Goal: Task Accomplishment & Management: Complete application form

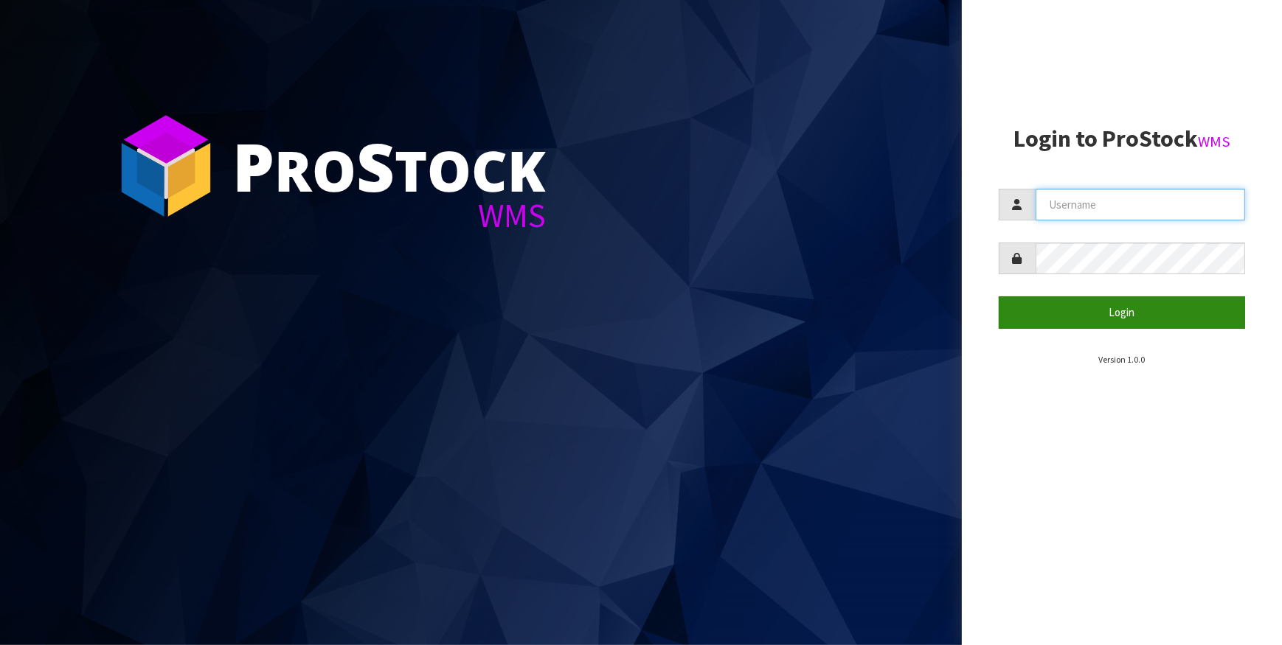
type input "IMAGING"
click at [1142, 310] on button "Login" at bounding box center [1122, 312] width 247 height 32
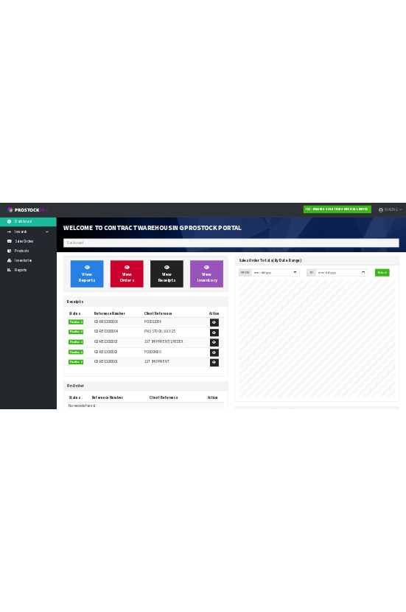
scroll to position [602, 536]
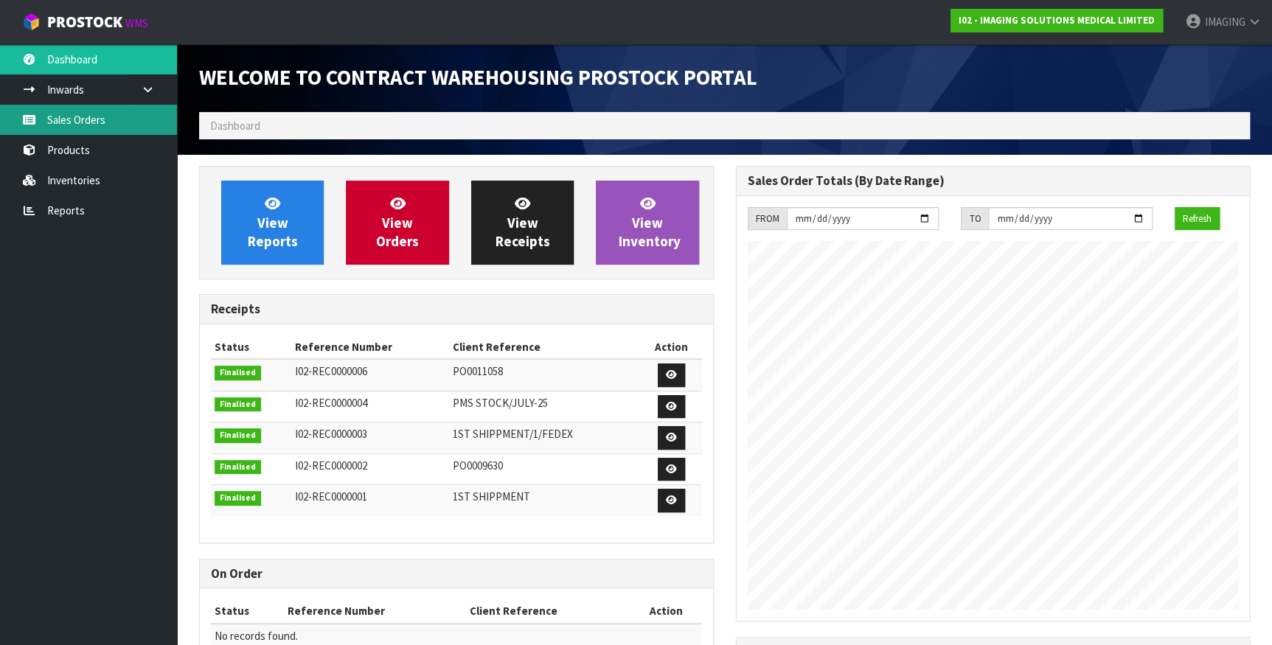
click at [87, 115] on link "Sales Orders" at bounding box center [88, 120] width 177 height 30
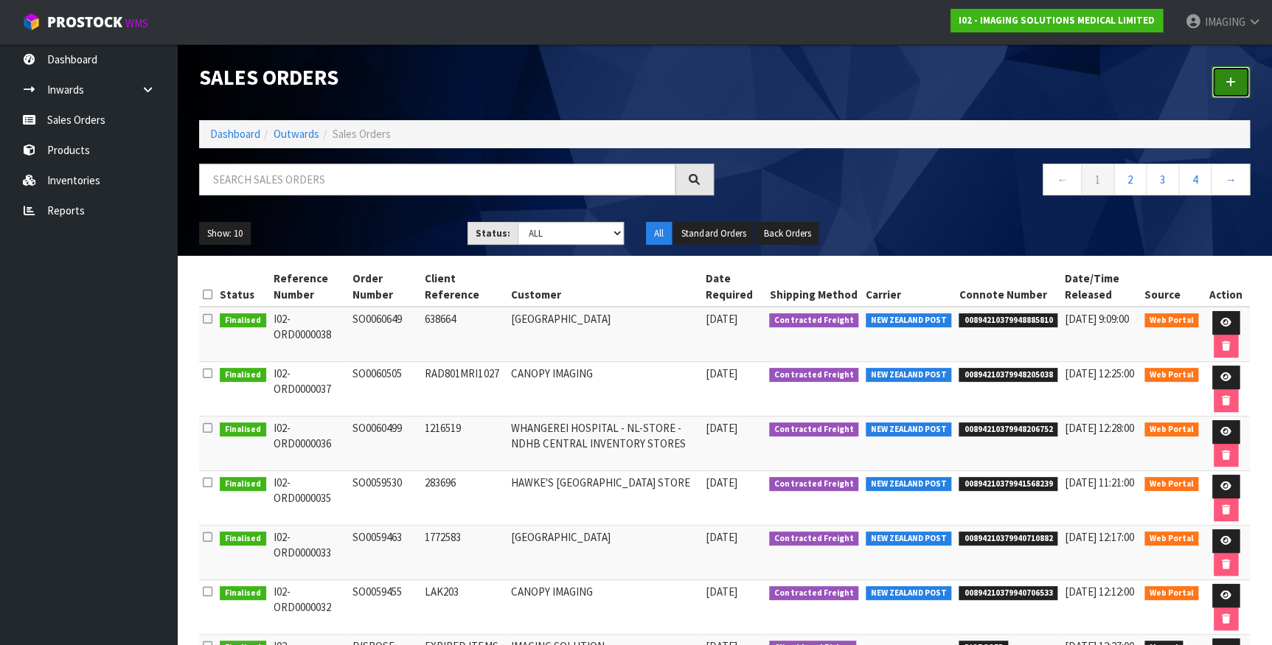
click at [1230, 74] on link at bounding box center [1231, 82] width 38 height 32
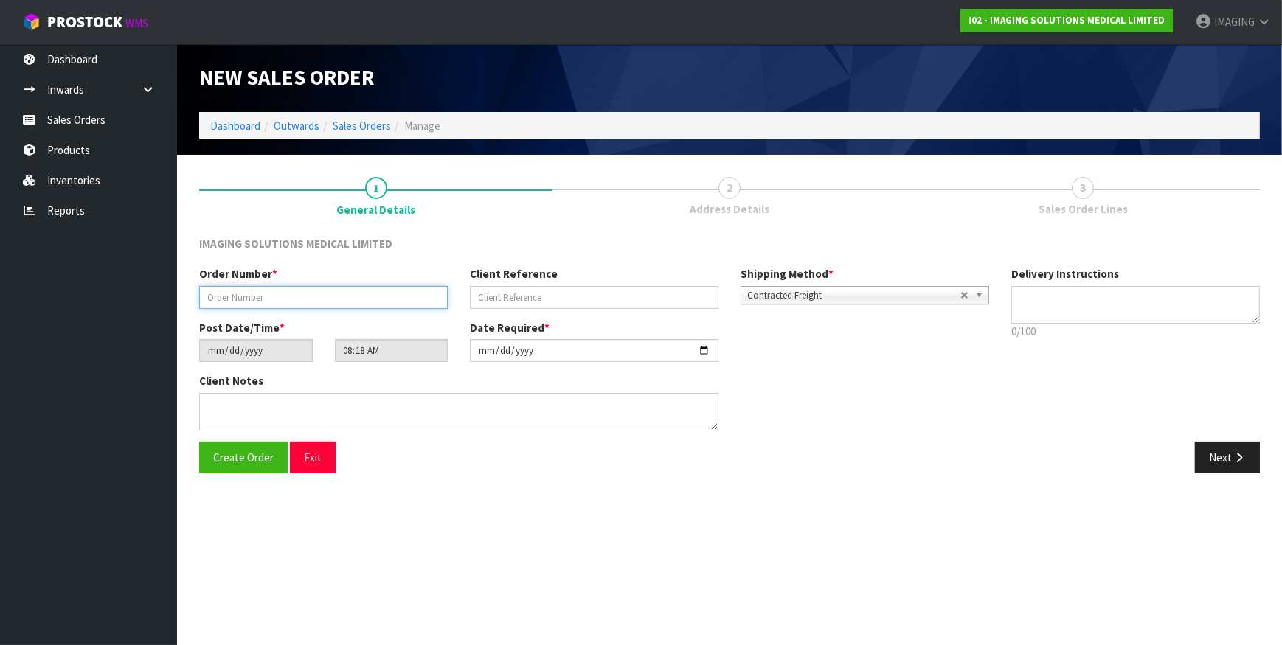
click at [232, 293] on input "text" at bounding box center [323, 297] width 249 height 23
type input "SO0061571"
type input "625857"
click at [252, 454] on span "Create Order" at bounding box center [243, 458] width 60 height 14
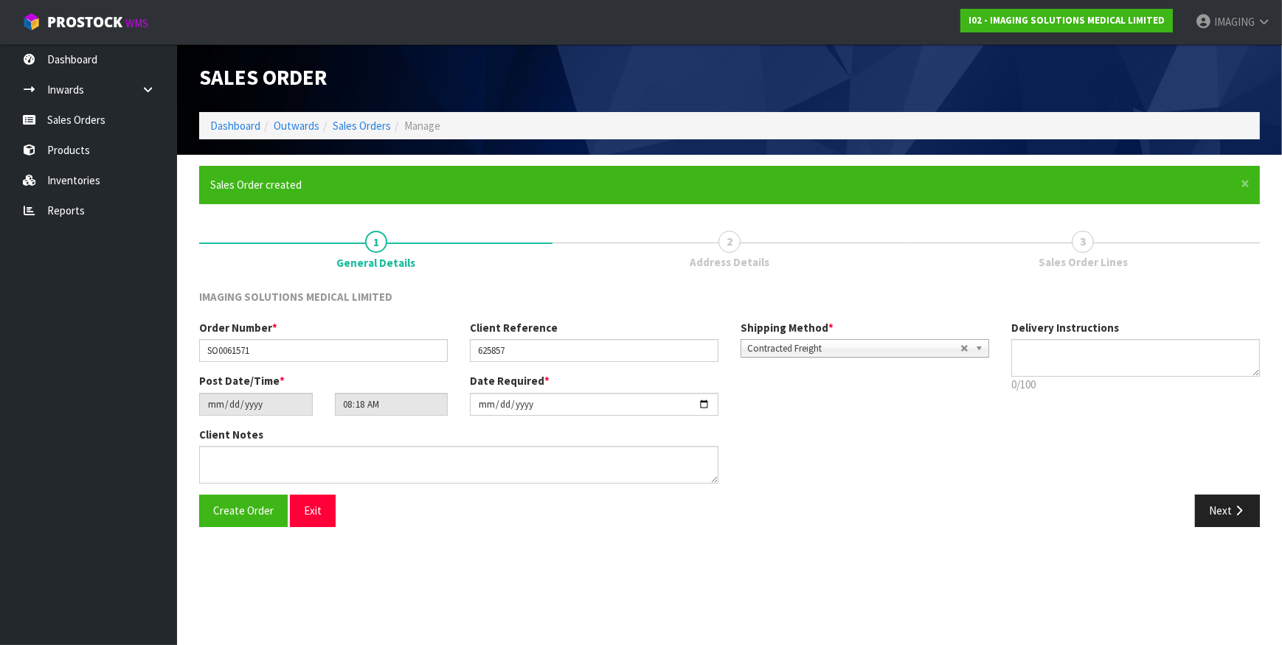
type input "11:18:00.000"
click at [1238, 505] on icon "button" at bounding box center [1239, 510] width 14 height 11
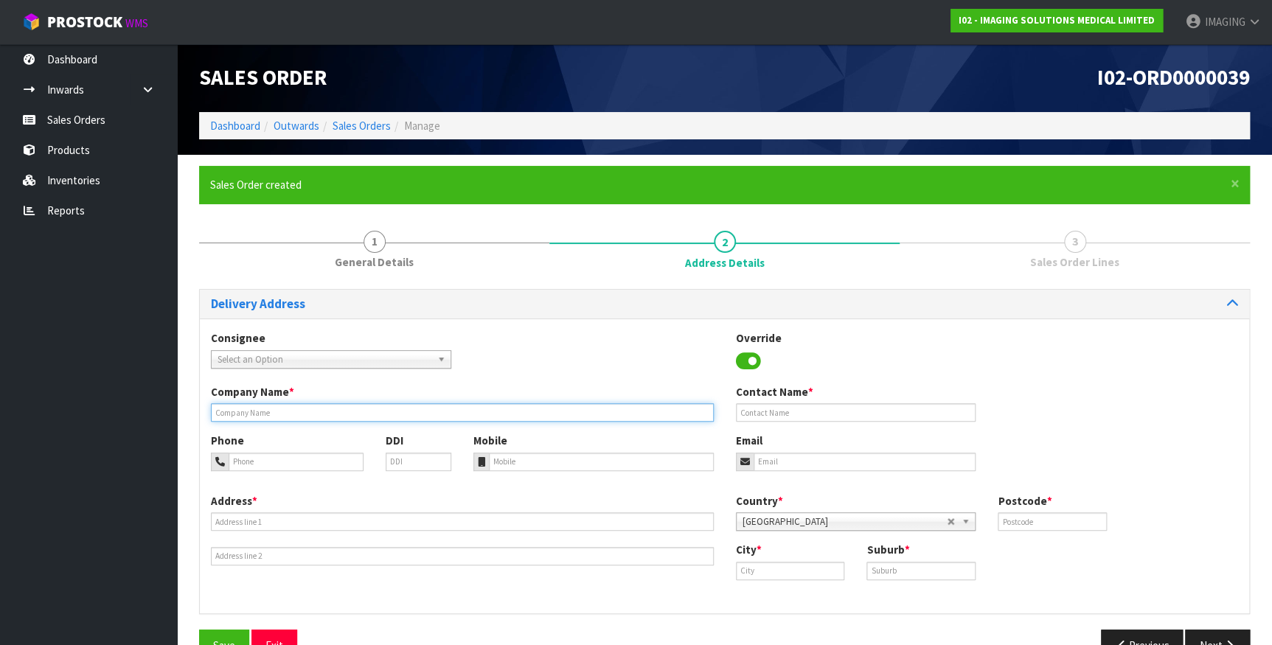
click at [297, 409] on input "text" at bounding box center [462, 412] width 503 height 18
type input "[GEOGRAPHIC_DATA]"
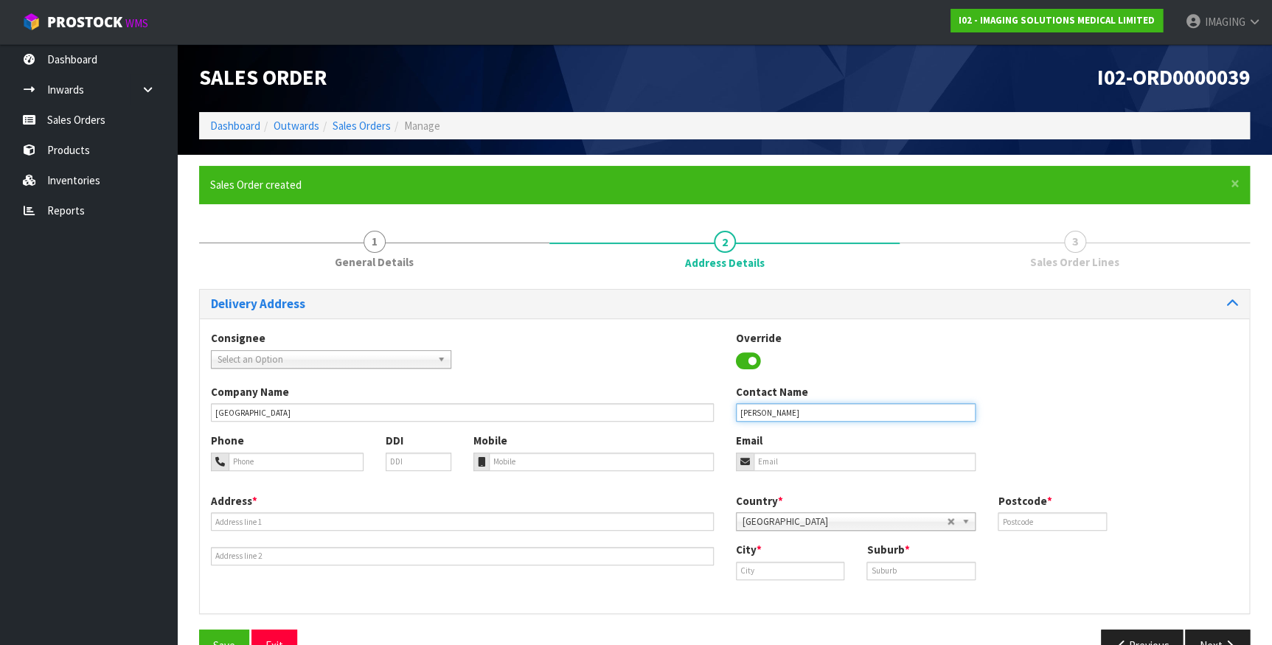
type input "[PERSON_NAME]"
click at [278, 453] on input "tel" at bounding box center [296, 462] width 135 height 18
paste input "07 579 8198"
type input "07 579 8198"
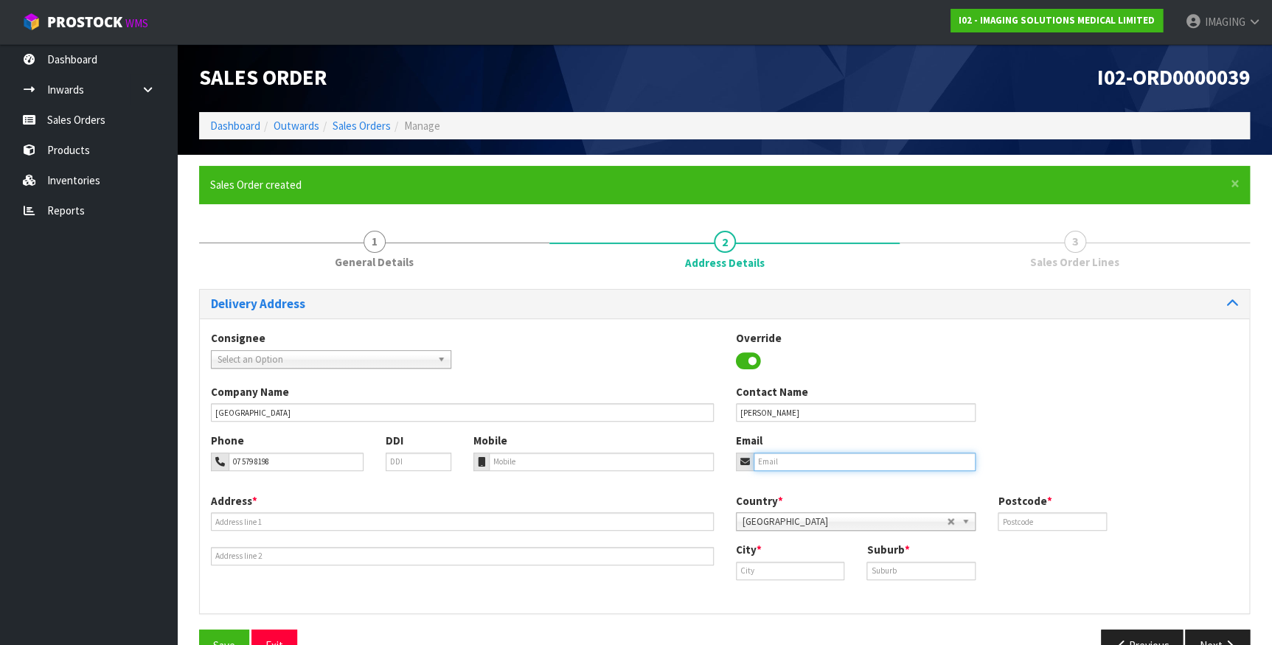
click at [785, 463] on input "email" at bounding box center [865, 462] width 223 height 18
click at [791, 459] on input "email" at bounding box center [865, 462] width 223 height 18
paste input "[PERSON_NAME][EMAIL_ADDRESS][PERSON_NAME][DOMAIN_NAME]"
type input "[PERSON_NAME][EMAIL_ADDRESS][PERSON_NAME][DOMAIN_NAME]"
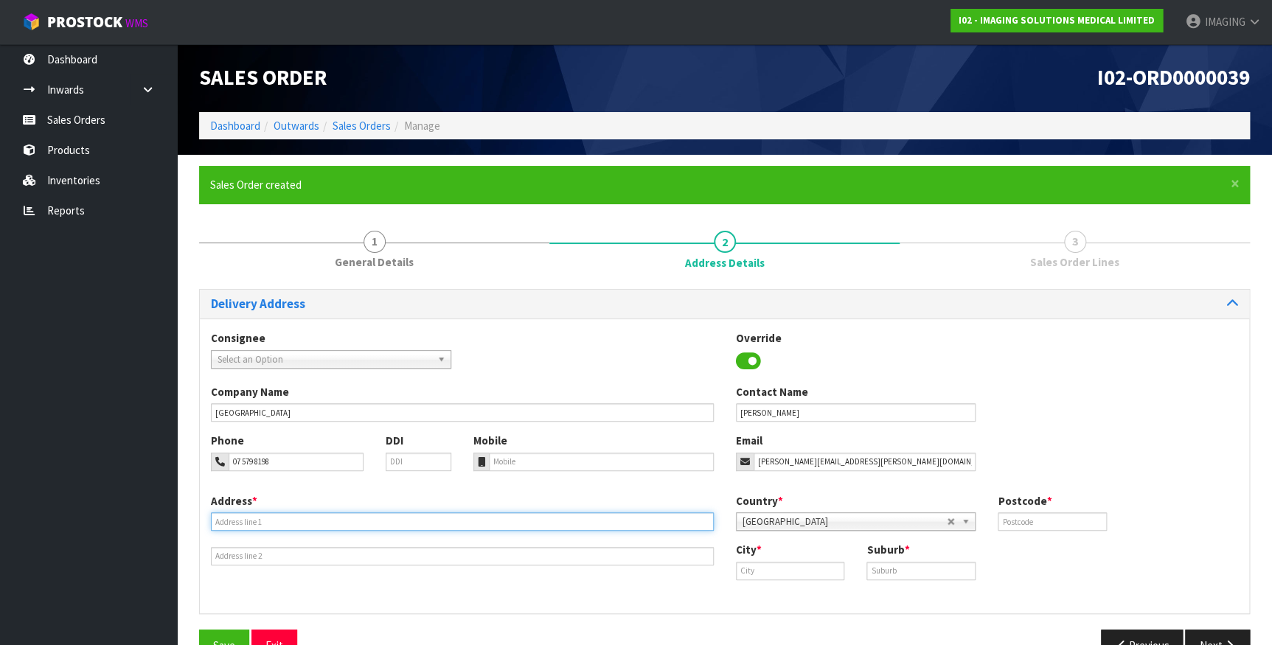
click at [226, 514] on input "text" at bounding box center [462, 522] width 503 height 18
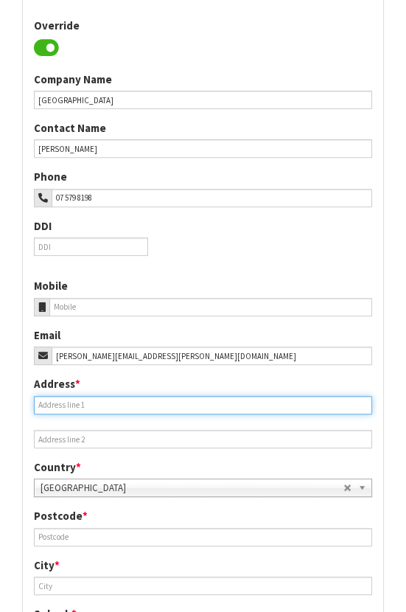
scroll to position [469, 0]
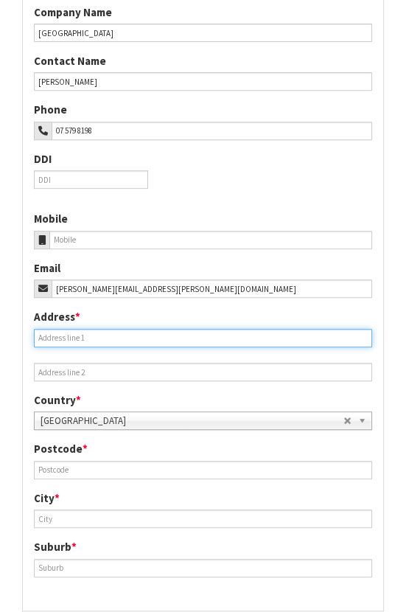
click at [159, 338] on input "text" at bounding box center [203, 338] width 338 height 18
paste input "BP-TCAMPUS - [GEOGRAPHIC_DATA] INWARDS GOODS"
type input "BP-TCAMPUS - [GEOGRAPHIC_DATA] INWARDS GOODS"
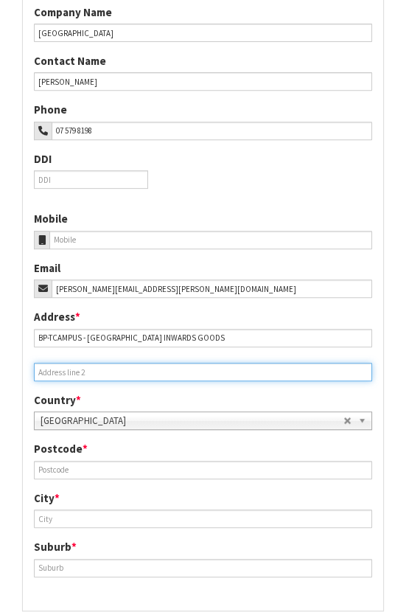
click at [179, 368] on input "text" at bounding box center [203, 372] width 338 height 18
click at [145, 369] on input "text" at bounding box center [203, 372] width 338 height 18
paste input "GATE [STREET_ADDRESS]"
click at [119, 370] on input "GATE [STREET_ADDRESS]" at bounding box center [203, 372] width 338 height 18
click at [59, 370] on input "GATE [STREET_ADDRESS]" at bounding box center [203, 372] width 338 height 18
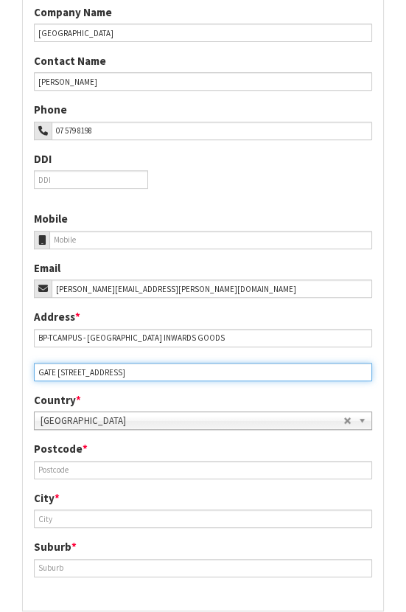
drag, startPoint x: 126, startPoint y: 372, endPoint x: 66, endPoint y: 368, distance: 59.8
click at [66, 368] on input "GATE [STREET_ADDRESS]" at bounding box center [203, 372] width 338 height 18
type input "GATE [STREET_ADDRESS]"
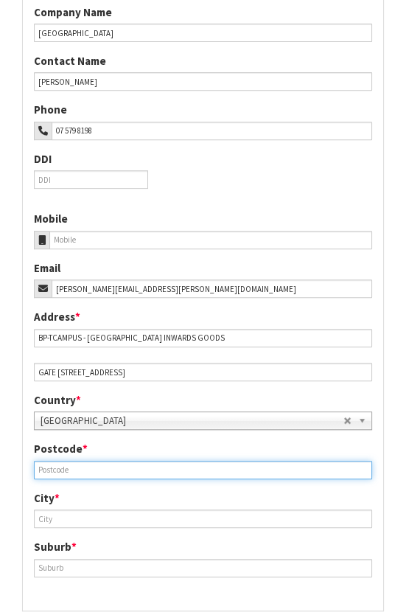
click at [166, 470] on input "text" at bounding box center [203, 470] width 338 height 18
type input "3112"
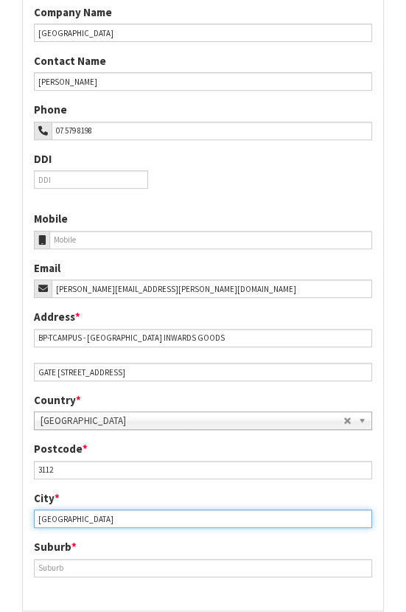
type input "[GEOGRAPHIC_DATA]"
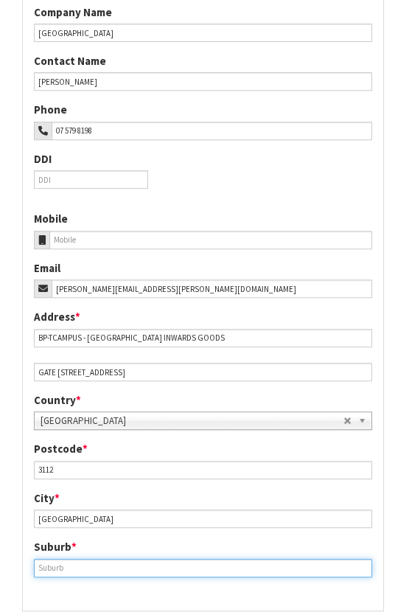
click at [119, 566] on input "text" at bounding box center [203, 568] width 338 height 18
click at [45, 566] on input "text" at bounding box center [203, 568] width 338 height 18
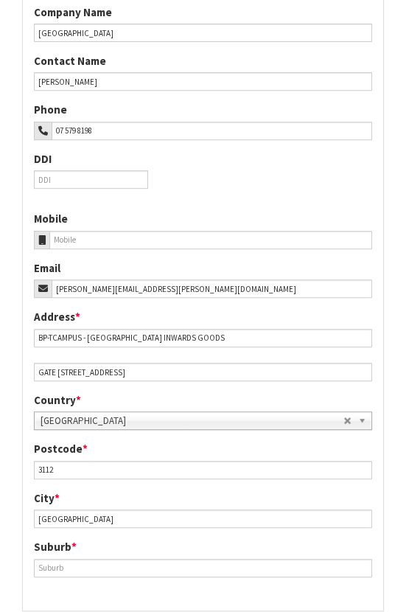
click at [100, 586] on div "City * [GEOGRAPHIC_DATA] Suburb *" at bounding box center [203, 539] width 361 height 98
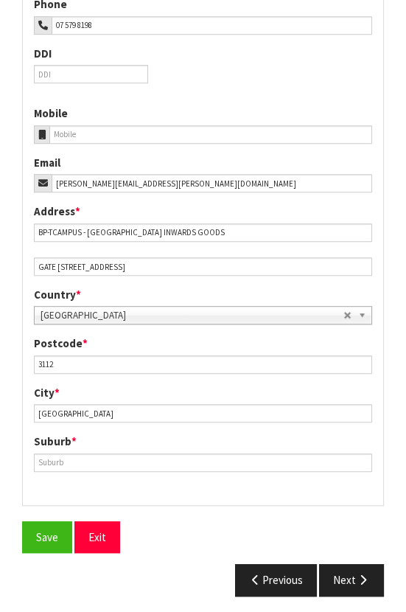
scroll to position [581, 0]
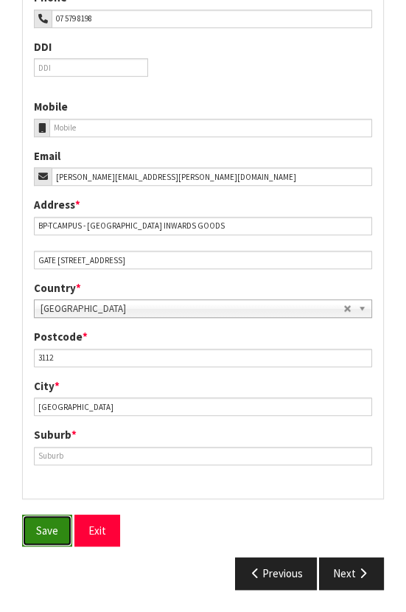
click at [52, 526] on span "Save" at bounding box center [47, 531] width 22 height 14
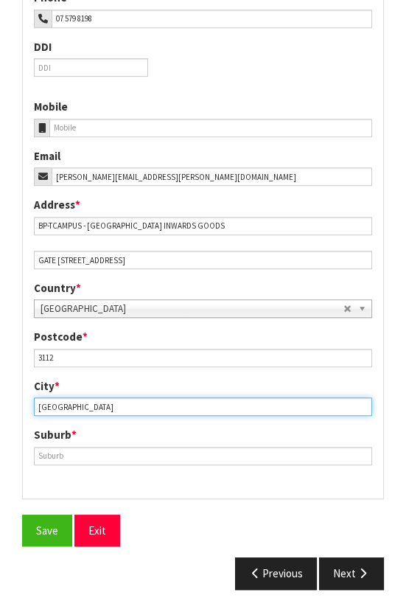
drag, startPoint x: 83, startPoint y: 405, endPoint x: 22, endPoint y: 406, distance: 60.5
click at [23, 406] on div "City * [GEOGRAPHIC_DATA]" at bounding box center [203, 397] width 361 height 38
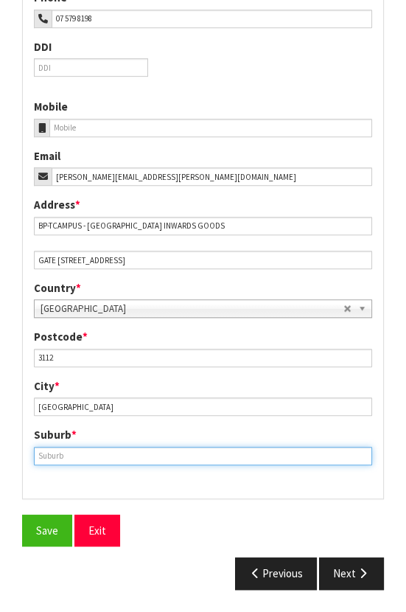
click at [82, 448] on input "text" at bounding box center [203, 456] width 338 height 18
paste input "TAURANGA"
type input "TAURANGA"
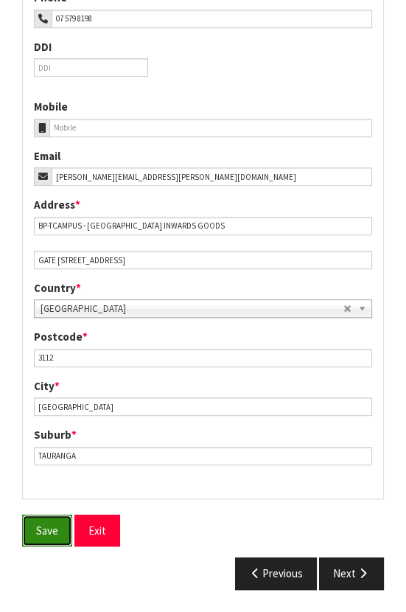
click at [47, 532] on span "Save" at bounding box center [47, 531] width 22 height 14
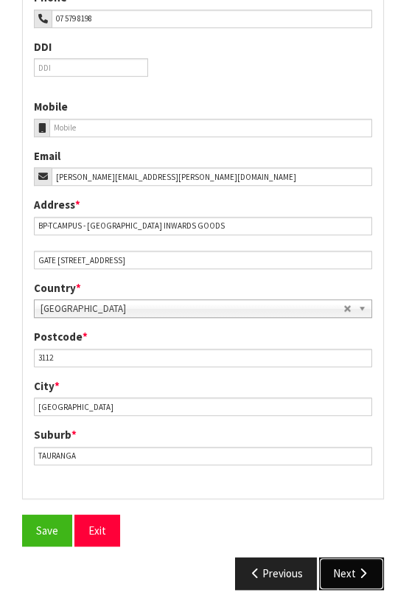
click at [345, 570] on button "Next" at bounding box center [351, 574] width 65 height 32
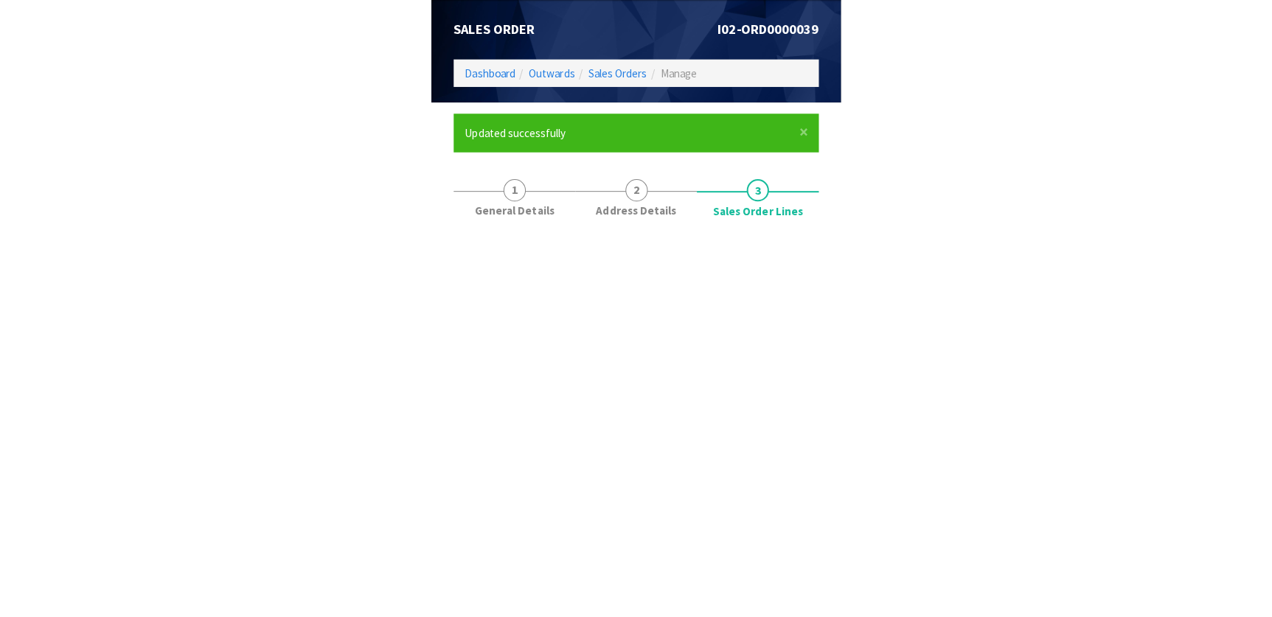
scroll to position [0, 0]
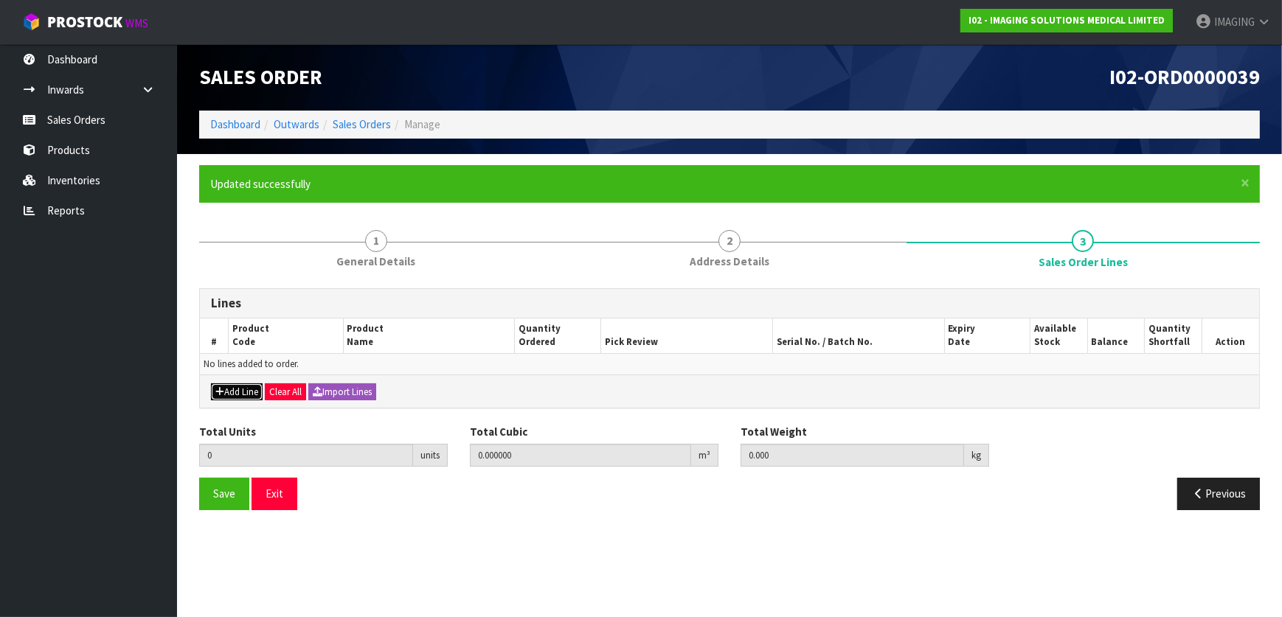
click at [237, 389] on button "Add Line" at bounding box center [237, 392] width 52 height 18
type input "0"
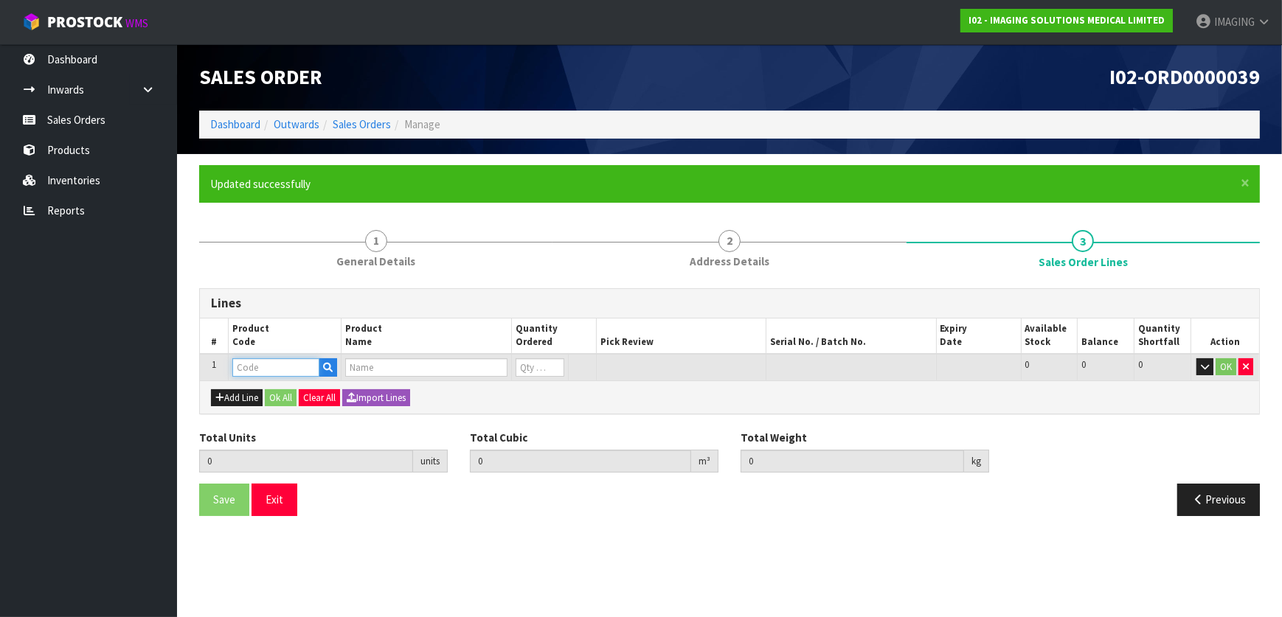
click at [251, 370] on input "text" at bounding box center [276, 367] width 88 height 18
paste input "PMS989803191341"
click at [251, 361] on input "PMS989803191341" at bounding box center [276, 367] width 88 height 18
type input "PMS-989803191341"
type input "0.000000"
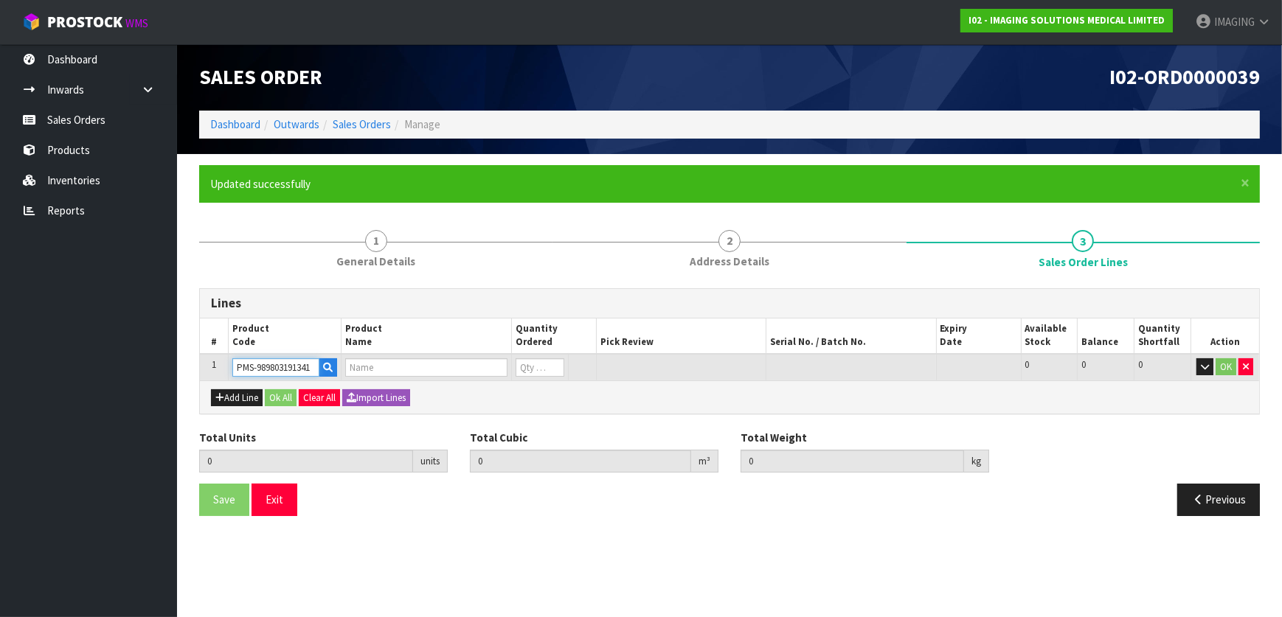
type input "0.000"
type input "WIRELESS MODULE BATTERY (GEN-3)"
type input "0"
type input "PMS-989803191341"
type input "1"
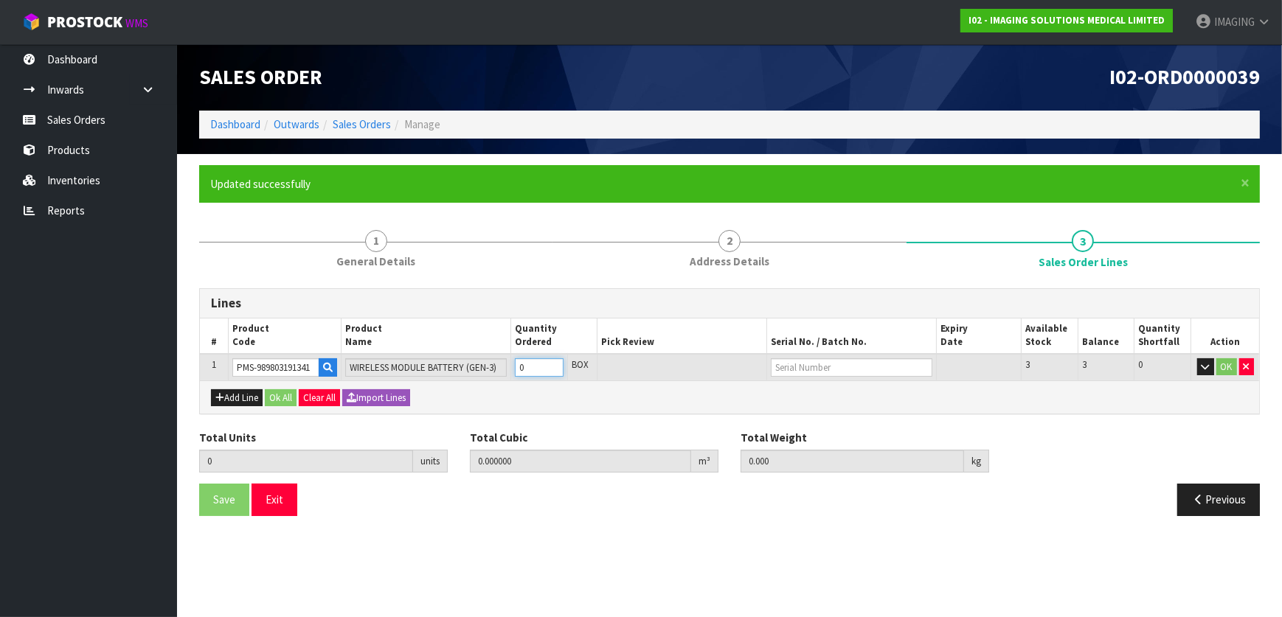
type input "0.000176"
type input "0.006"
type input "1"
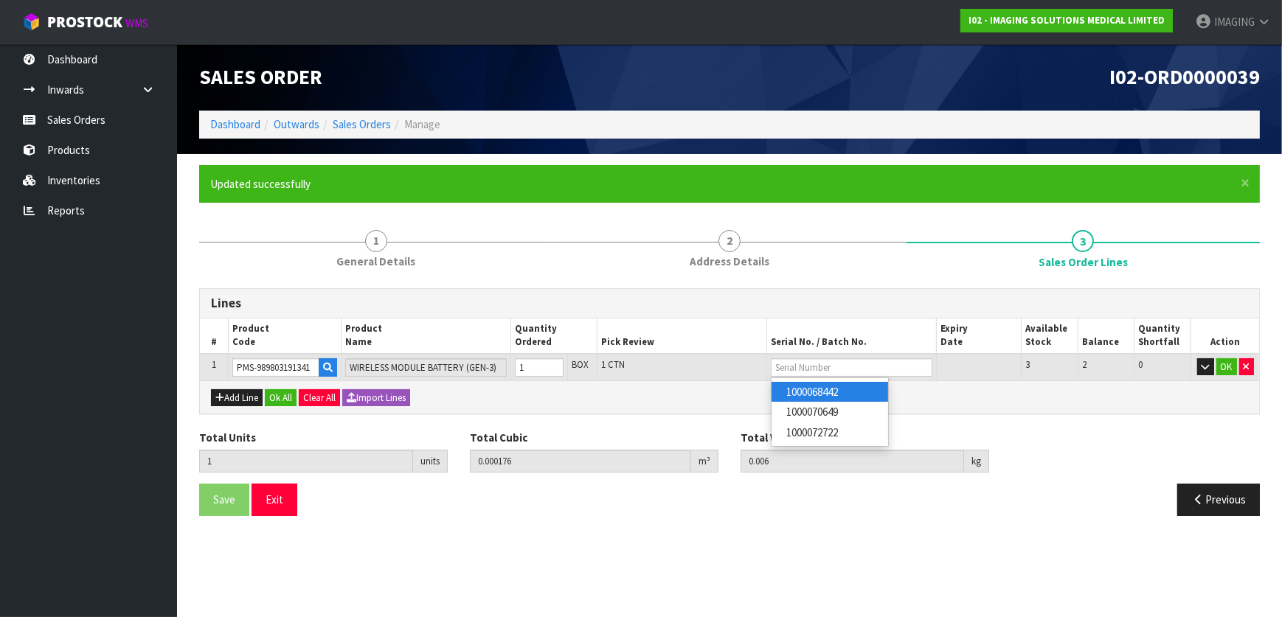
click at [846, 390] on link "1000068442" at bounding box center [829, 392] width 117 height 20
type input "1000068442"
click at [1232, 363] on button "OK" at bounding box center [1226, 367] width 21 height 18
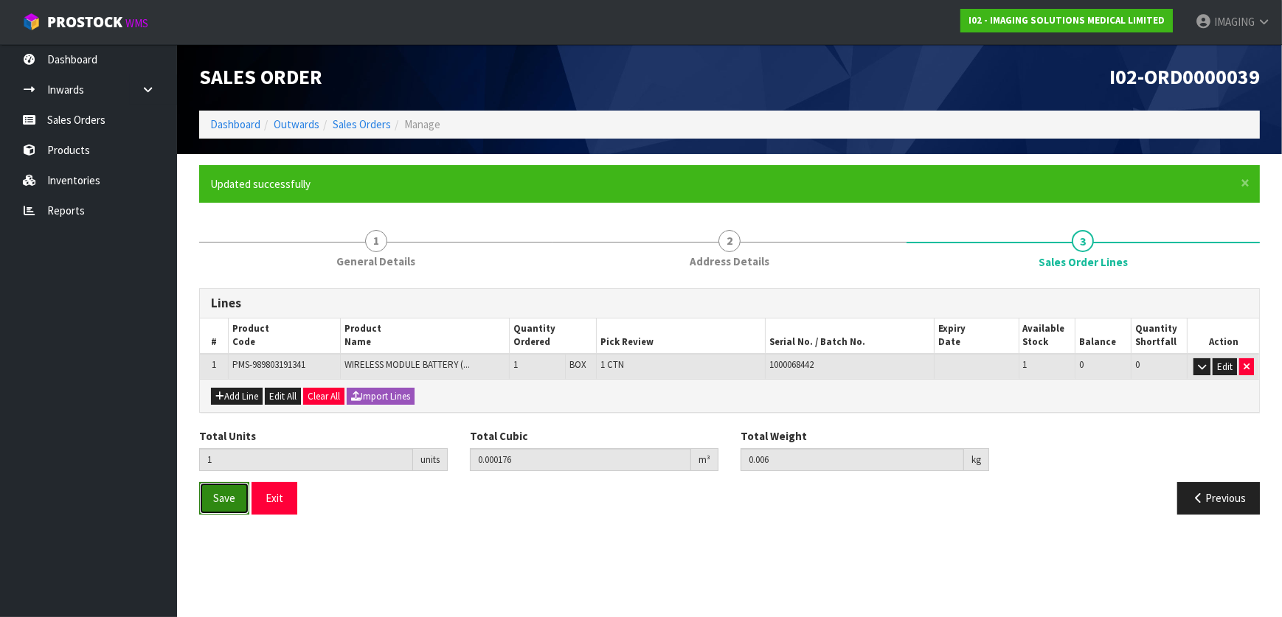
click at [224, 496] on span "Save" at bounding box center [224, 498] width 22 height 14
click at [96, 56] on link "Dashboard" at bounding box center [88, 59] width 177 height 30
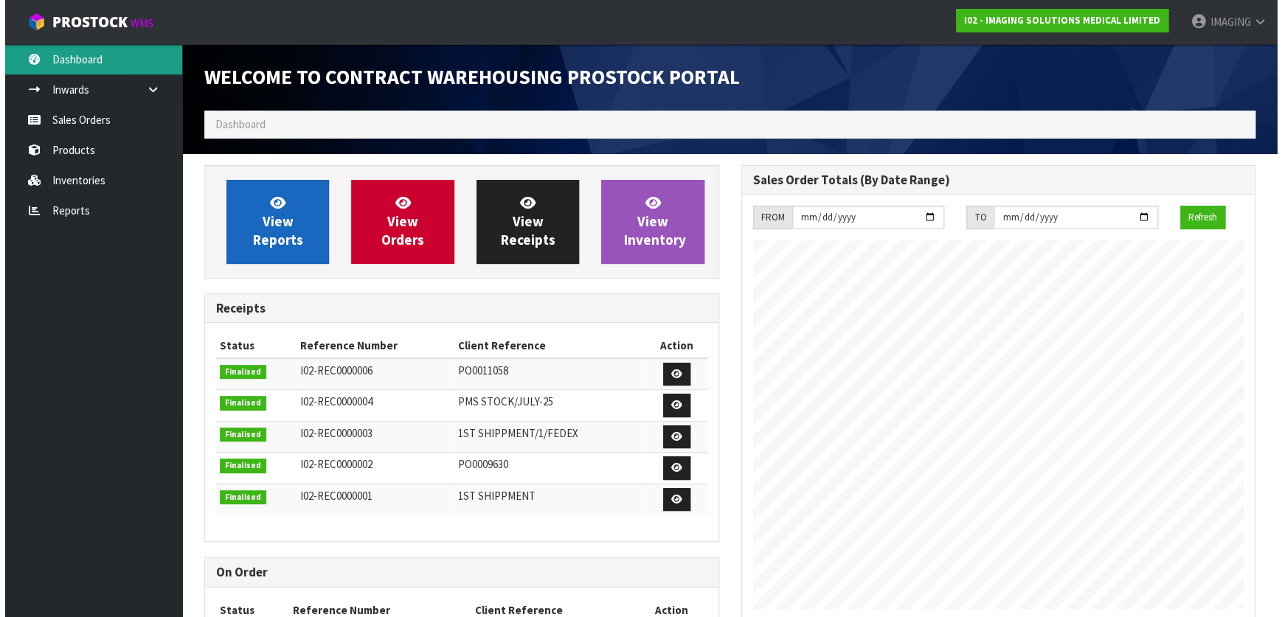
scroll to position [602, 536]
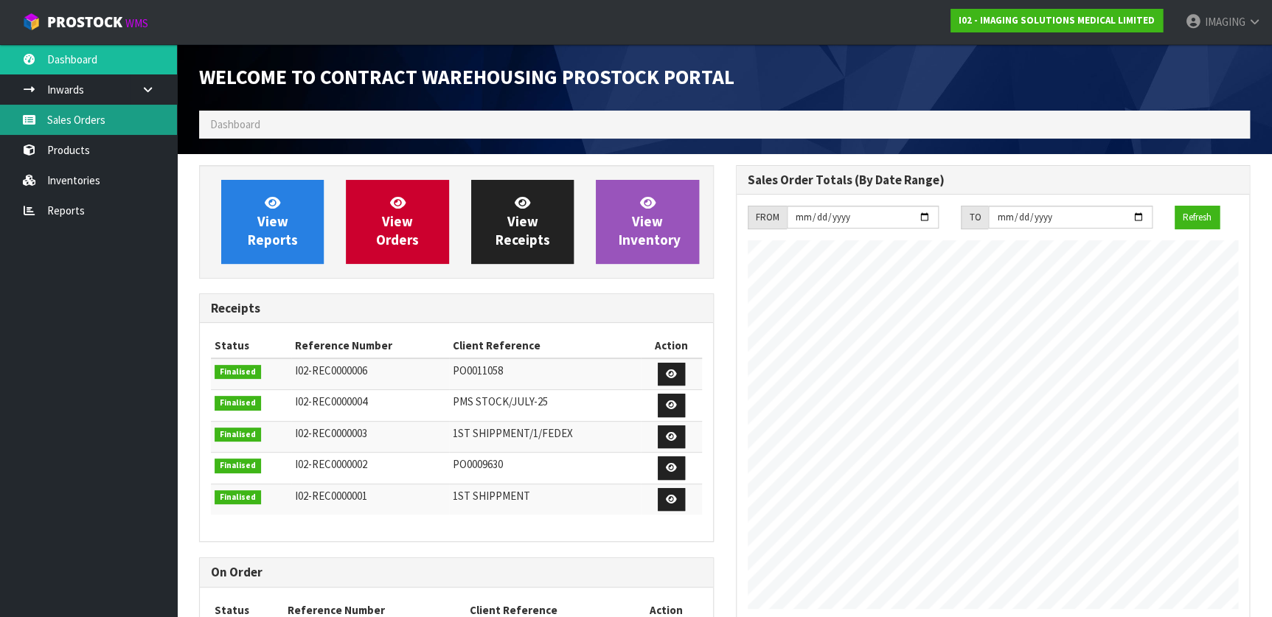
click at [86, 127] on link "Sales Orders" at bounding box center [88, 120] width 177 height 30
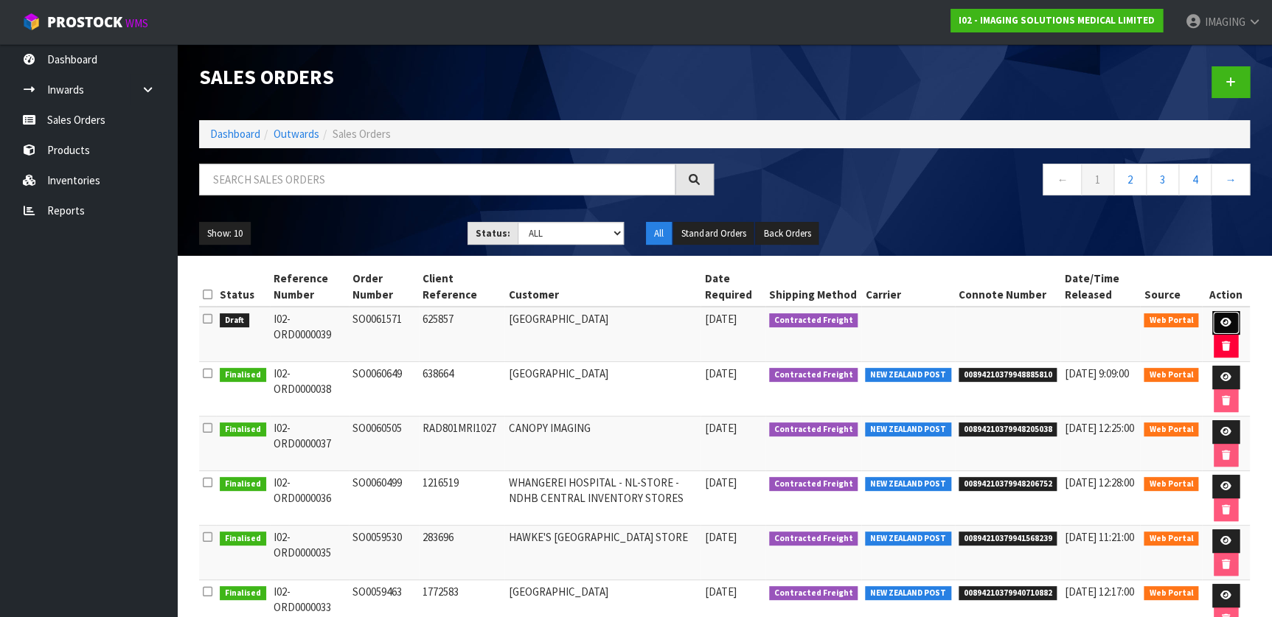
click at [1229, 319] on icon at bounding box center [1225, 323] width 11 height 10
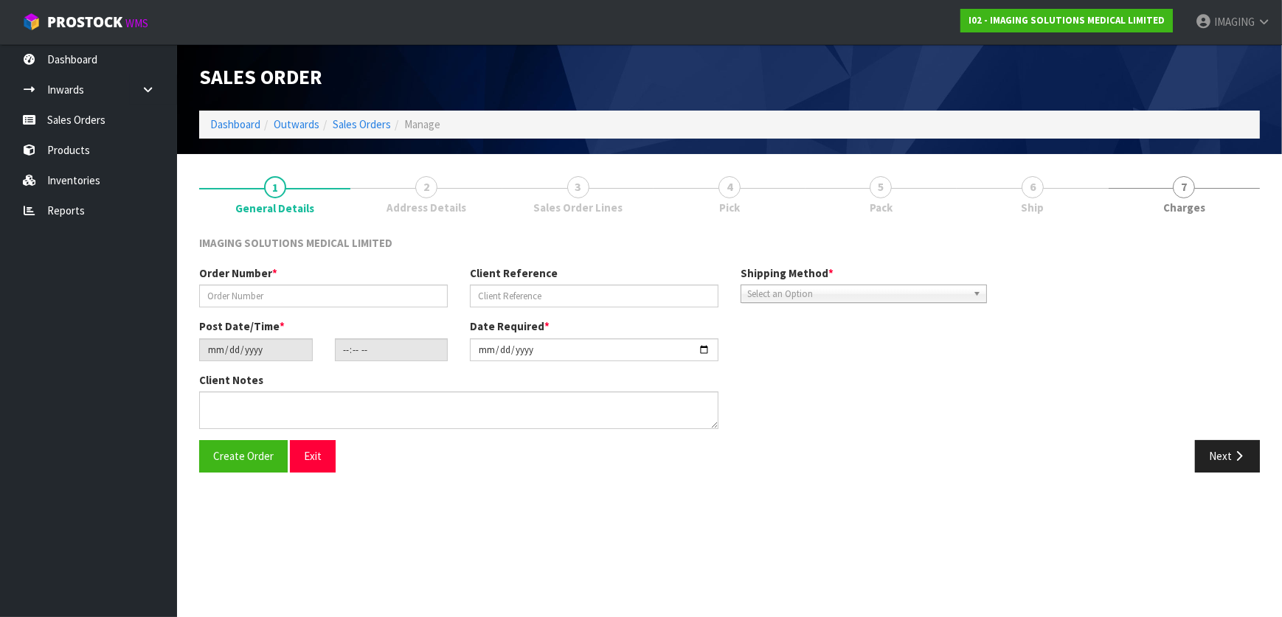
type input "SO0061571"
type input "625857"
type input "[DATE]"
type input "23:18:00.000"
type input "[DATE]"
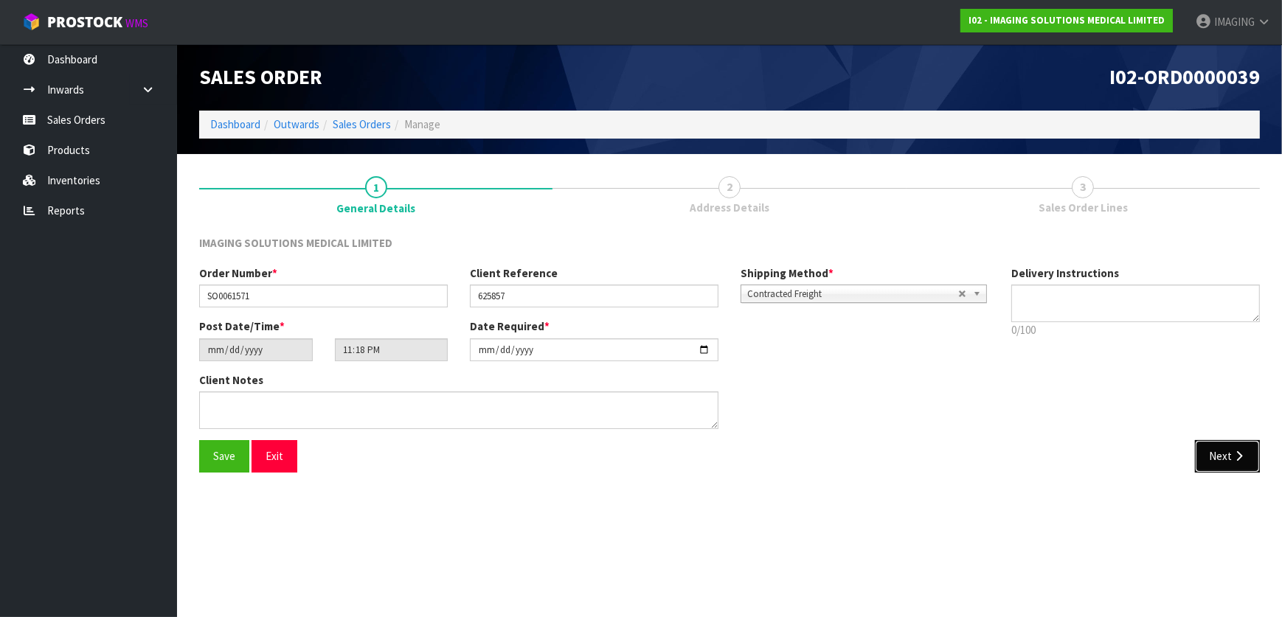
click at [1212, 450] on button "Next" at bounding box center [1227, 456] width 65 height 32
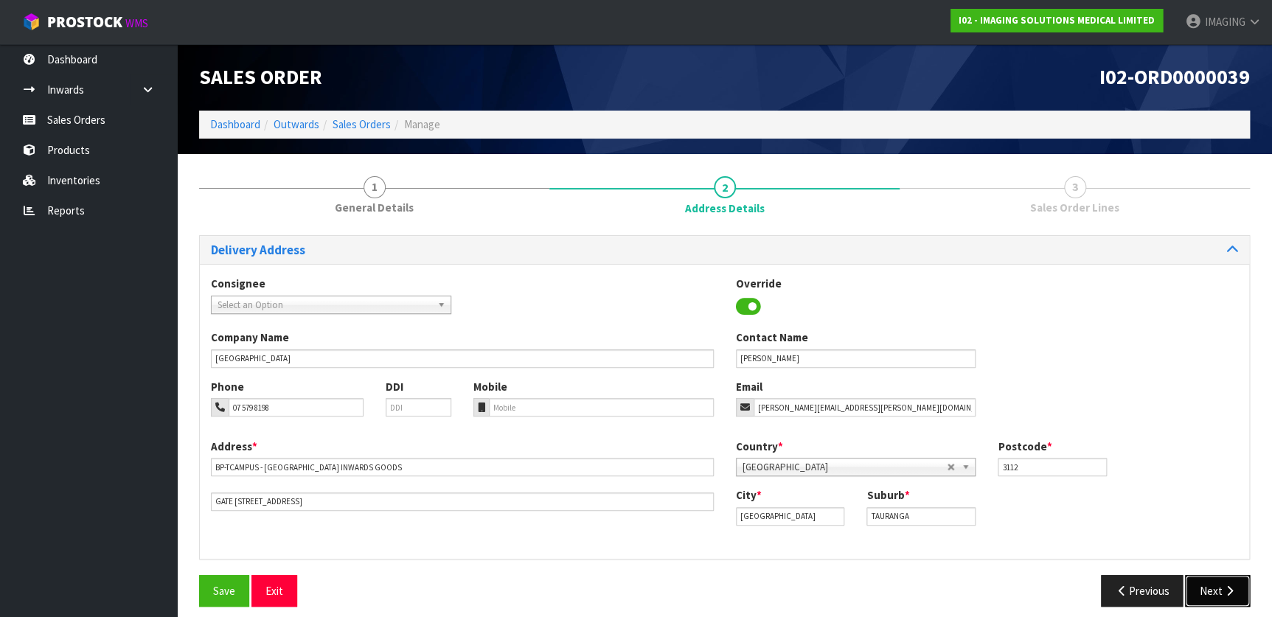
click at [1234, 597] on button "Next" at bounding box center [1217, 591] width 65 height 32
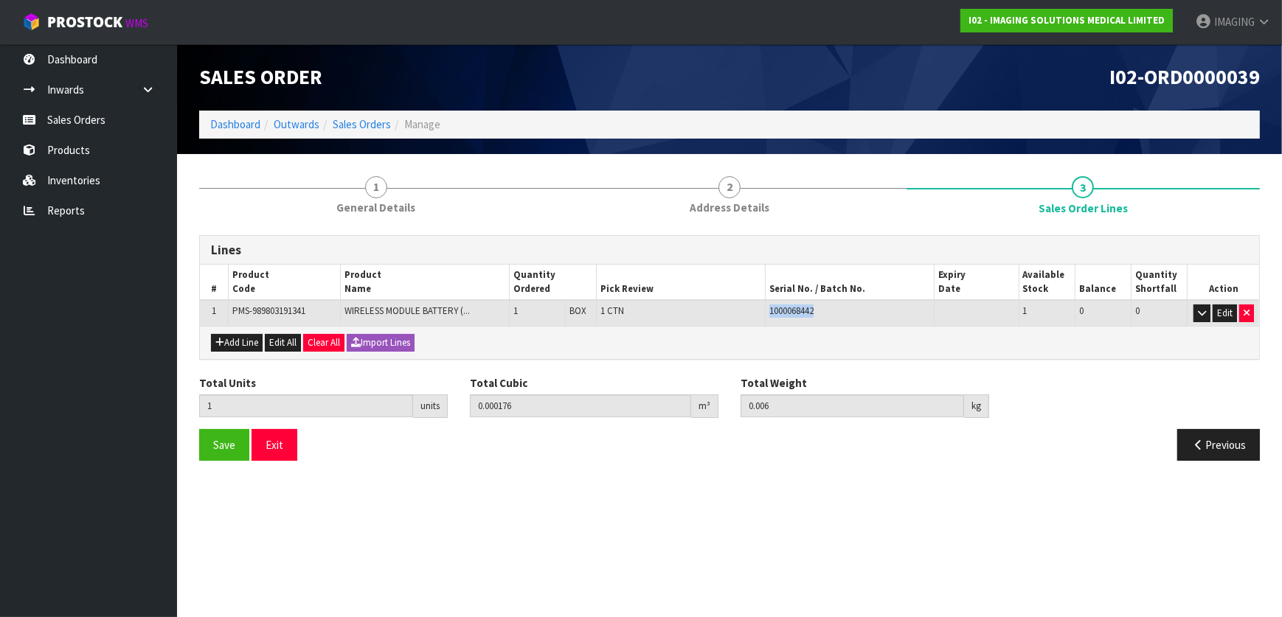
drag, startPoint x: 823, startPoint y: 309, endPoint x: 765, endPoint y: 310, distance: 57.5
click at [765, 310] on td "1000068442" at bounding box center [849, 313] width 169 height 26
copy span "1000068442"
